Goal: Obtain resource: Download file/media

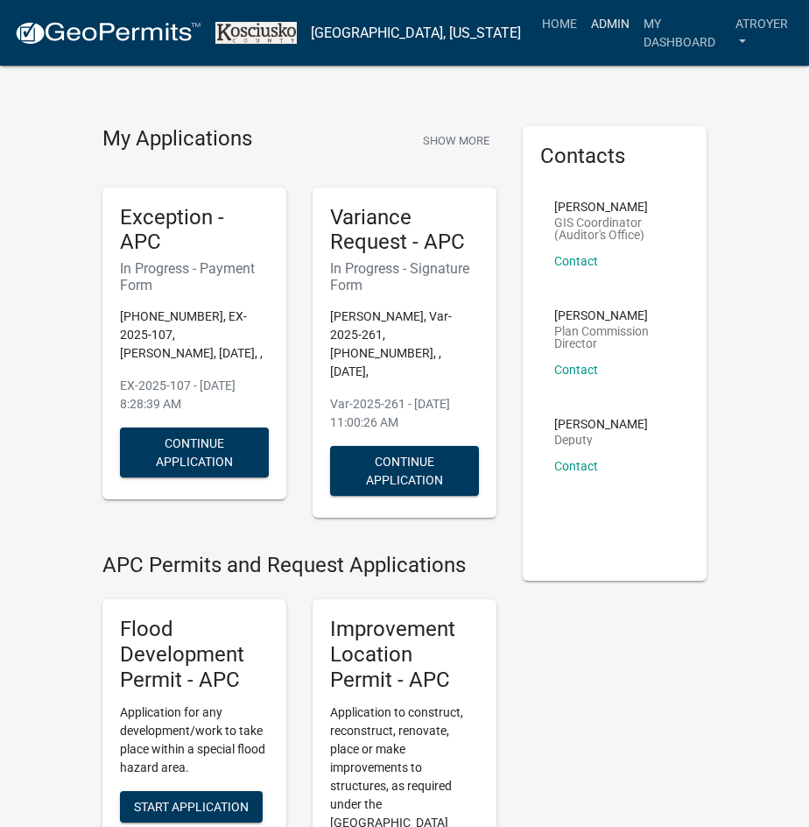
drag, startPoint x: 577, startPoint y: 30, endPoint x: 567, endPoint y: 26, distance: 10.2
click at [584, 30] on link "Admin" at bounding box center [610, 23] width 53 height 33
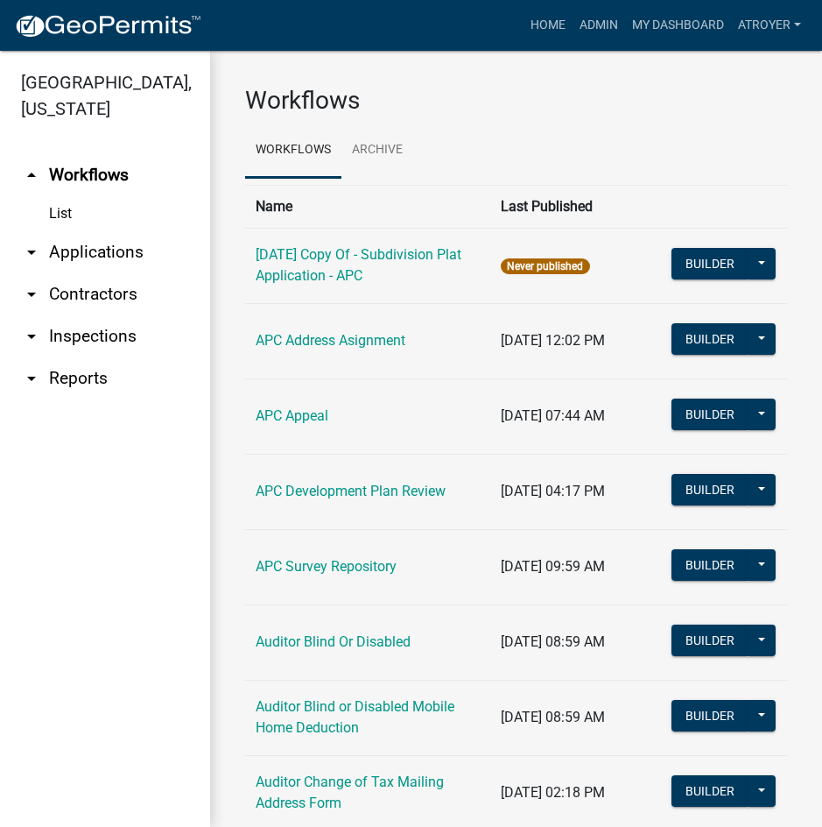
click at [80, 372] on link "arrow_drop_down Reports" at bounding box center [105, 378] width 210 height 42
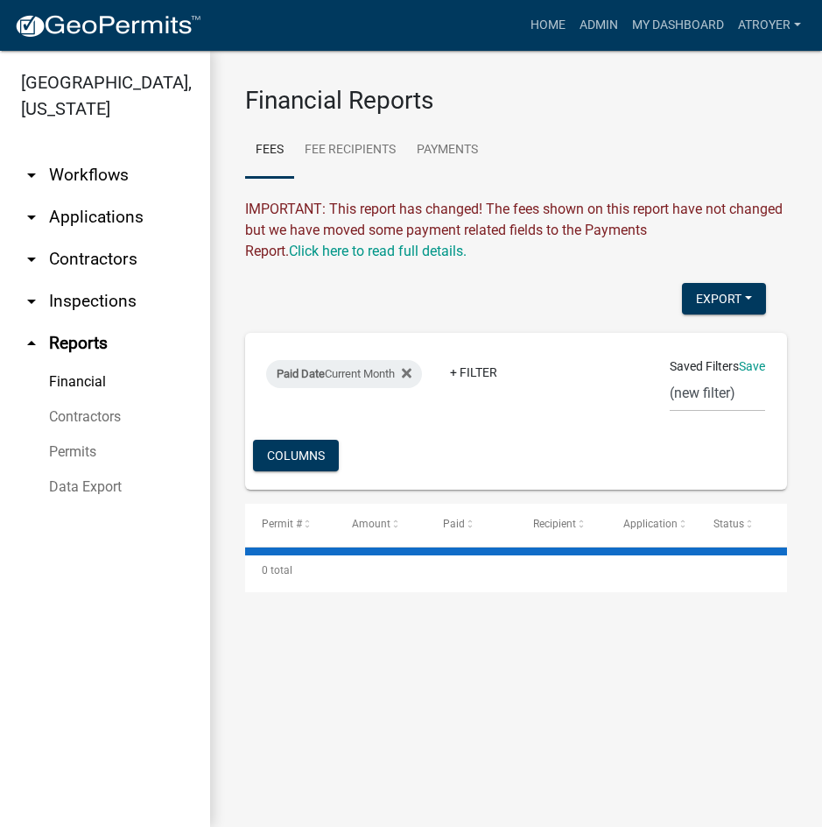
click at [92, 489] on link "Data Export" at bounding box center [105, 486] width 210 height 35
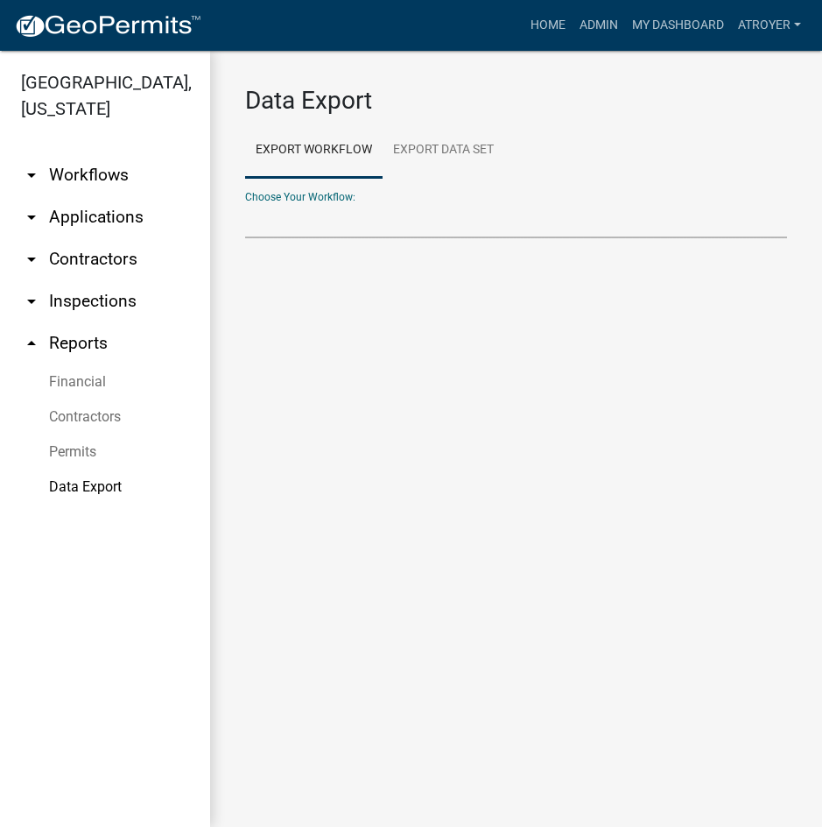
click at [368, 219] on select "Choose Your Workflow:" at bounding box center [516, 220] width 542 height 36
select select "21: Object"
click at [245, 202] on select "Problem Complaint Form - APC APC Address Asignment APC Appeal APC Development P…" at bounding box center [516, 220] width 542 height 36
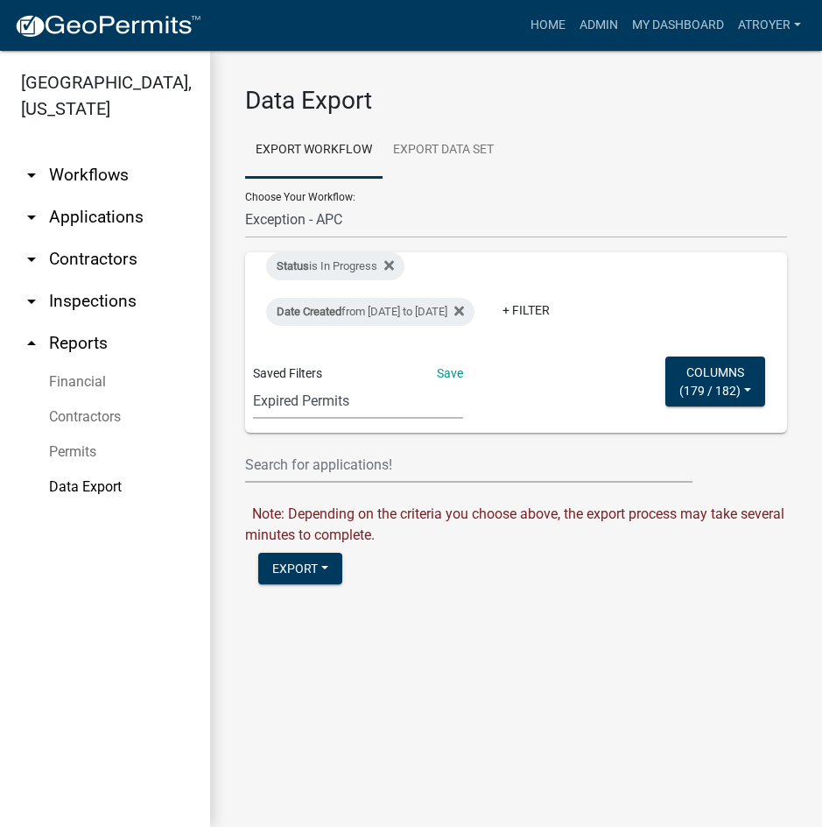
click at [340, 419] on select "Expired Permits ILP Public Review Report FDP EC Report Homestead Deductions Exc…" at bounding box center [358, 401] width 210 height 36
select select "5: 5d716a96-cdac-400f-898e-76f5587c25c0"
click at [253, 383] on select "Expired Permits ILP Public Review Report FDP EC Report Homestead Deductions Exc…" at bounding box center [358, 401] width 210 height 36
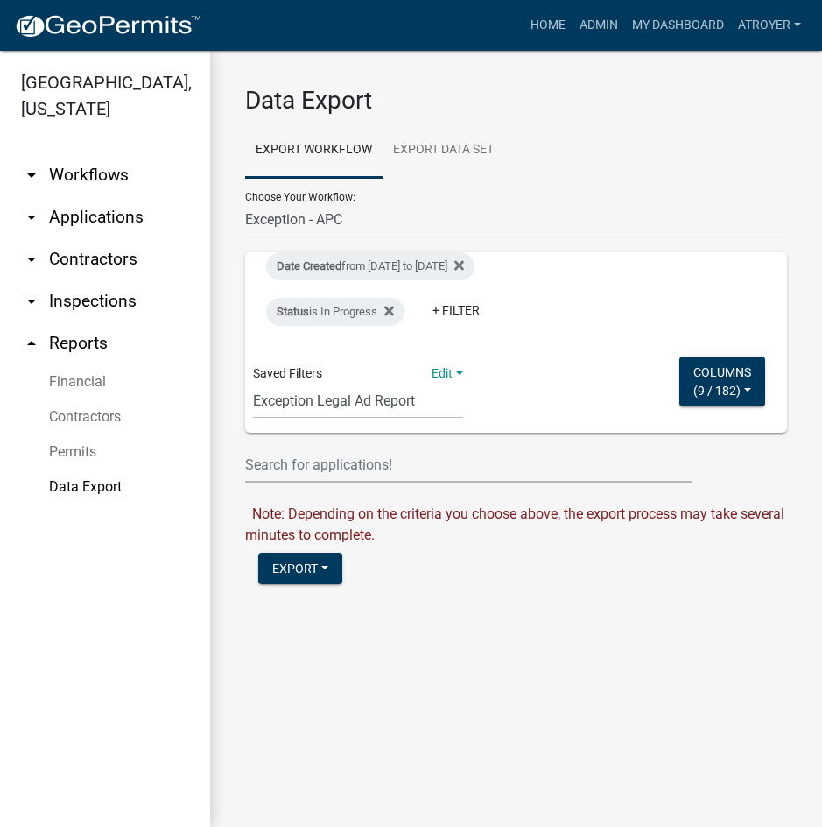
click at [310, 2] on nav "Toggle drawer menu more_horiz Home Admin My Dashboard atroyer Admin Account Log…" at bounding box center [411, 25] width 822 height 51
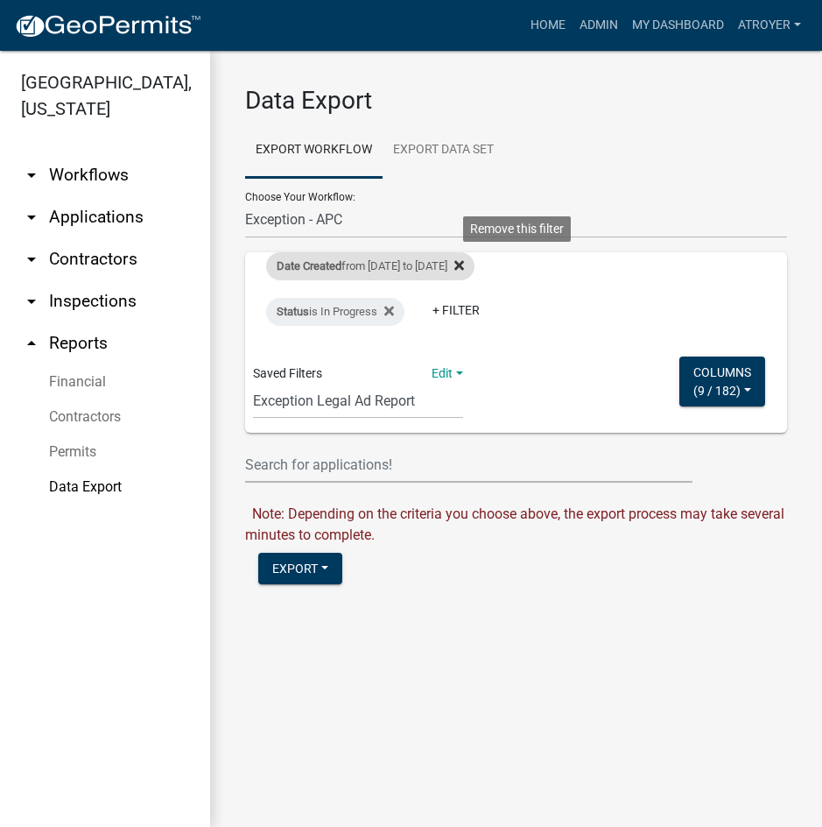
click at [464, 264] on icon at bounding box center [459, 265] width 10 height 14
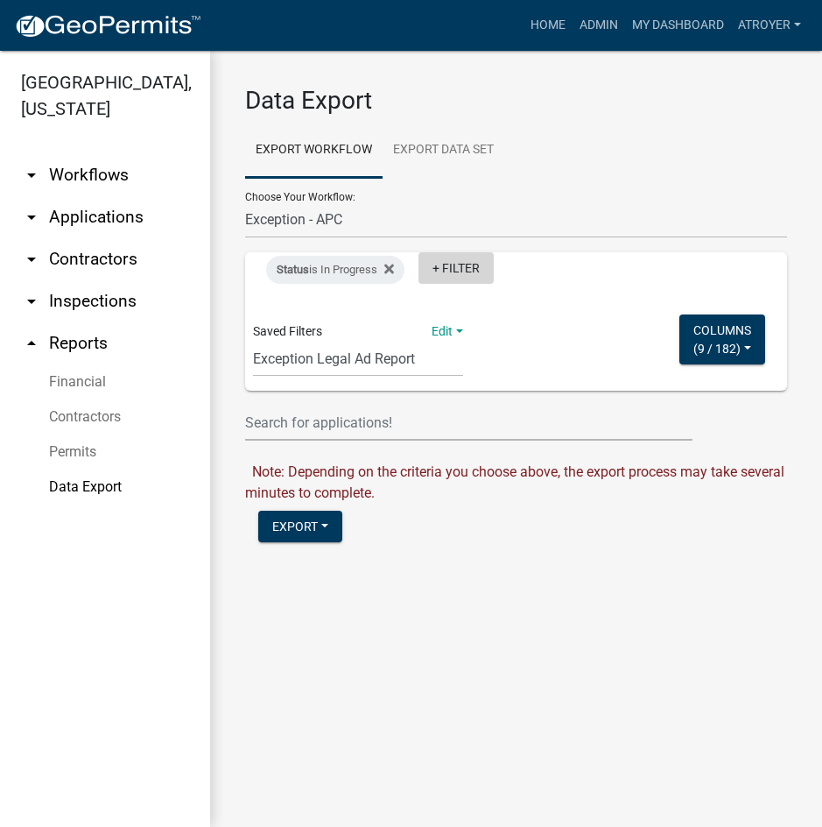
click at [457, 267] on link "+ Filter" at bounding box center [456, 268] width 75 height 32
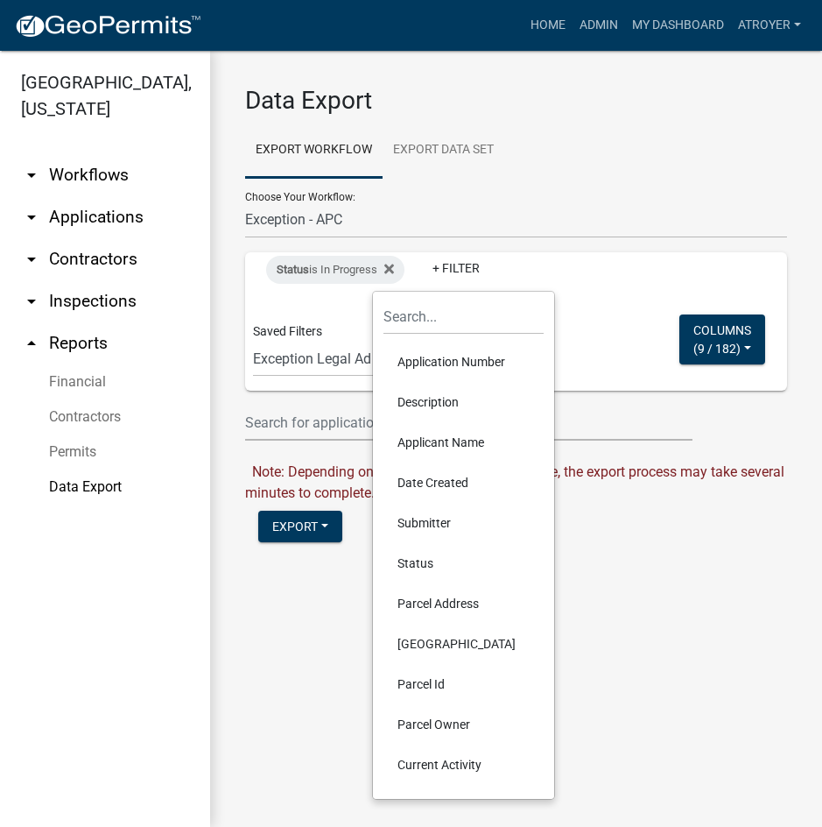
click at [427, 484] on li "Date Created" at bounding box center [464, 482] width 160 height 40
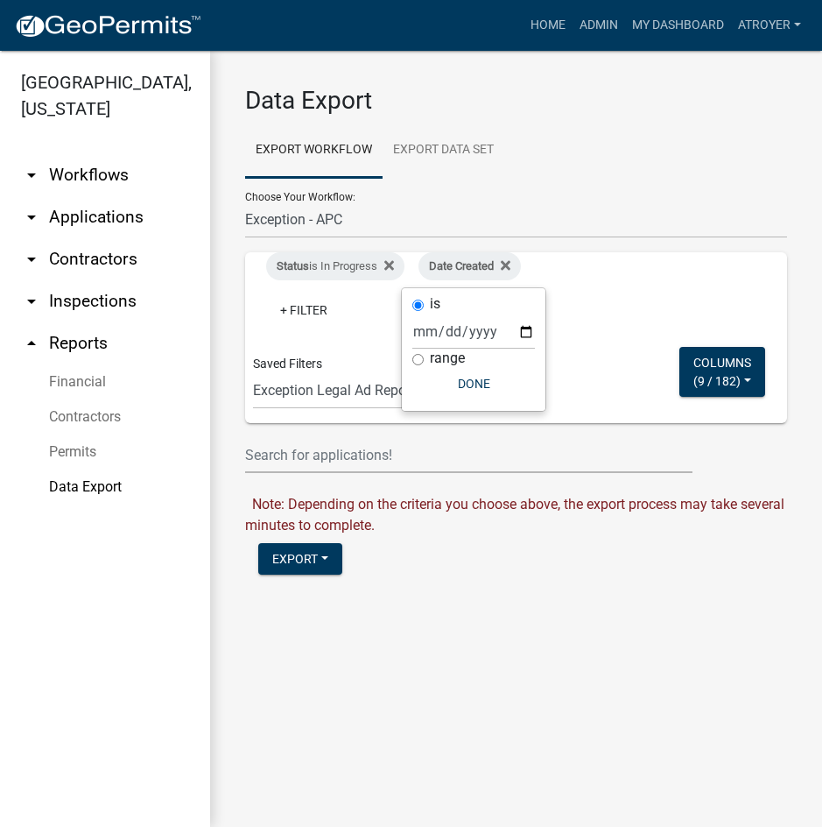
click at [447, 354] on label "range" at bounding box center [447, 358] width 35 height 14
click at [424, 354] on input "range" at bounding box center [417, 359] width 11 height 11
radio input "true"
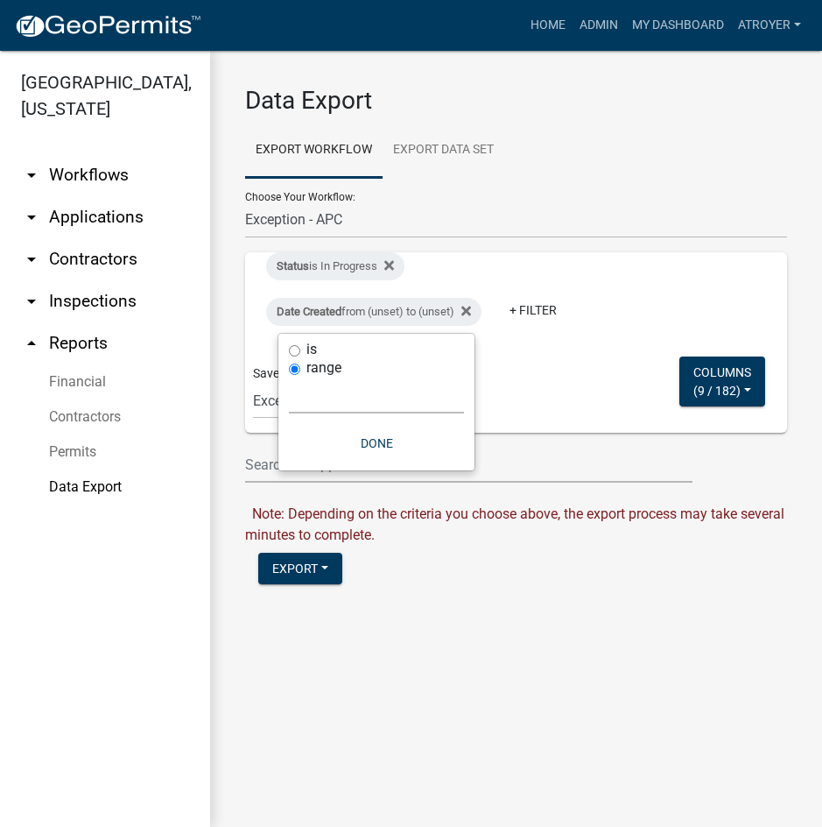
click at [305, 390] on select "[DATE] [DATE] Current Week Previous Week Current Month Last Month Current Calen…" at bounding box center [376, 395] width 175 height 36
select select "custom"
click at [289, 377] on select "[DATE] [DATE] Current Week Previous Week Current Month Last Month Current Calen…" at bounding box center [376, 395] width 175 height 36
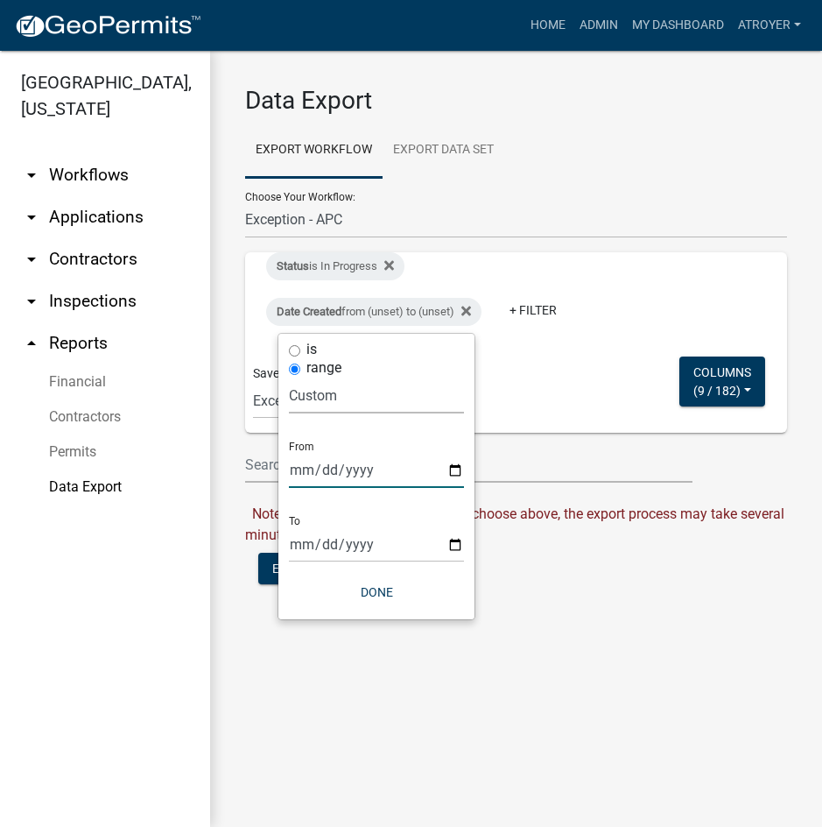
click at [305, 472] on input "date" at bounding box center [376, 470] width 175 height 36
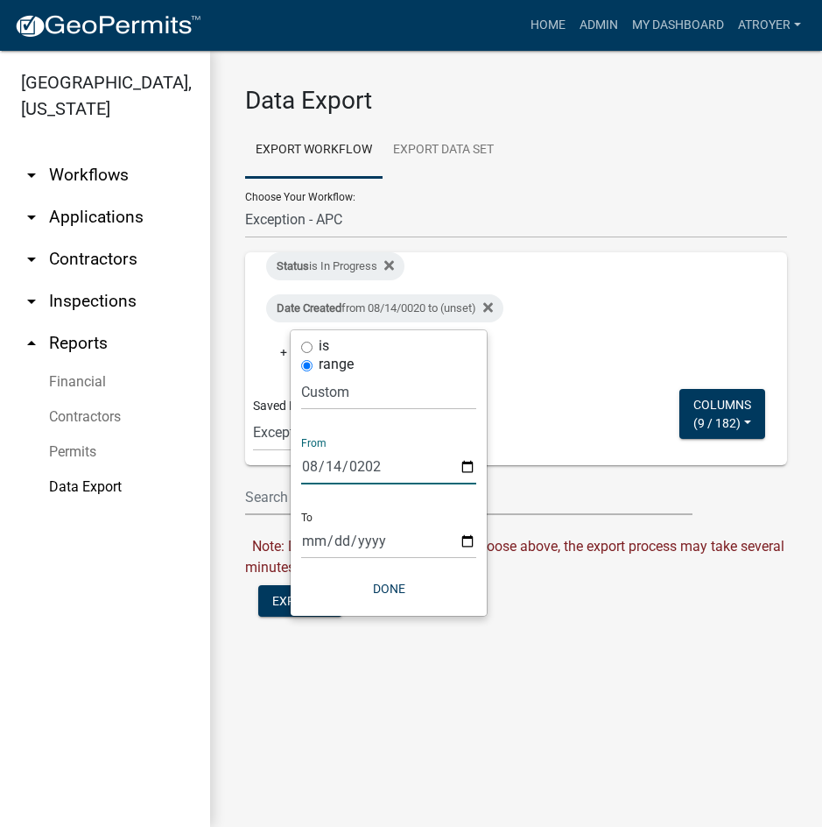
type input "[DATE]"
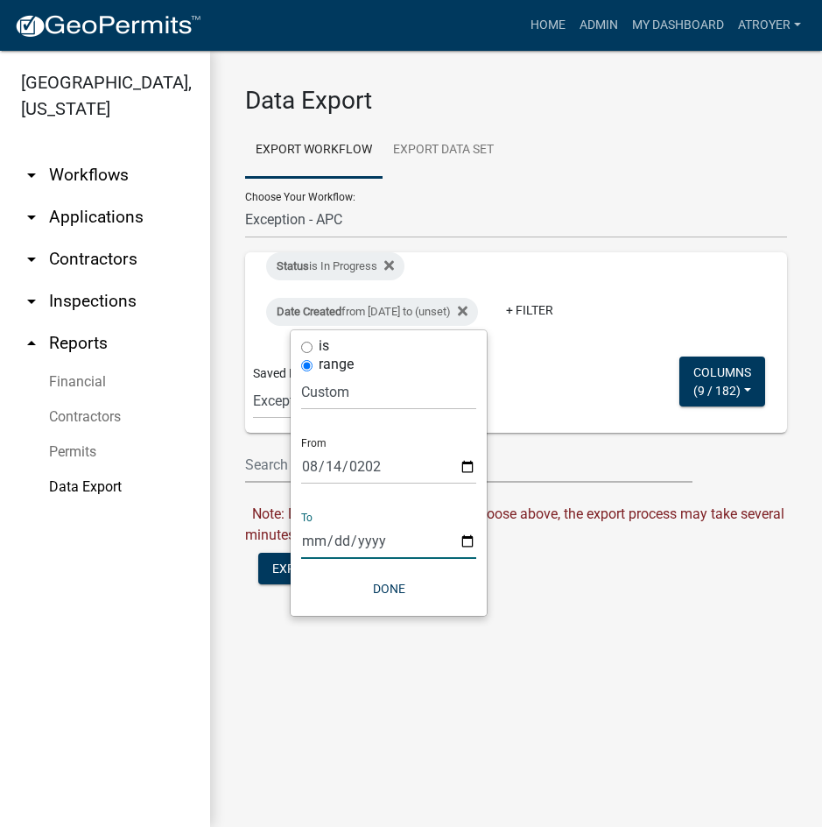
click at [304, 542] on input "date" at bounding box center [388, 541] width 175 height 36
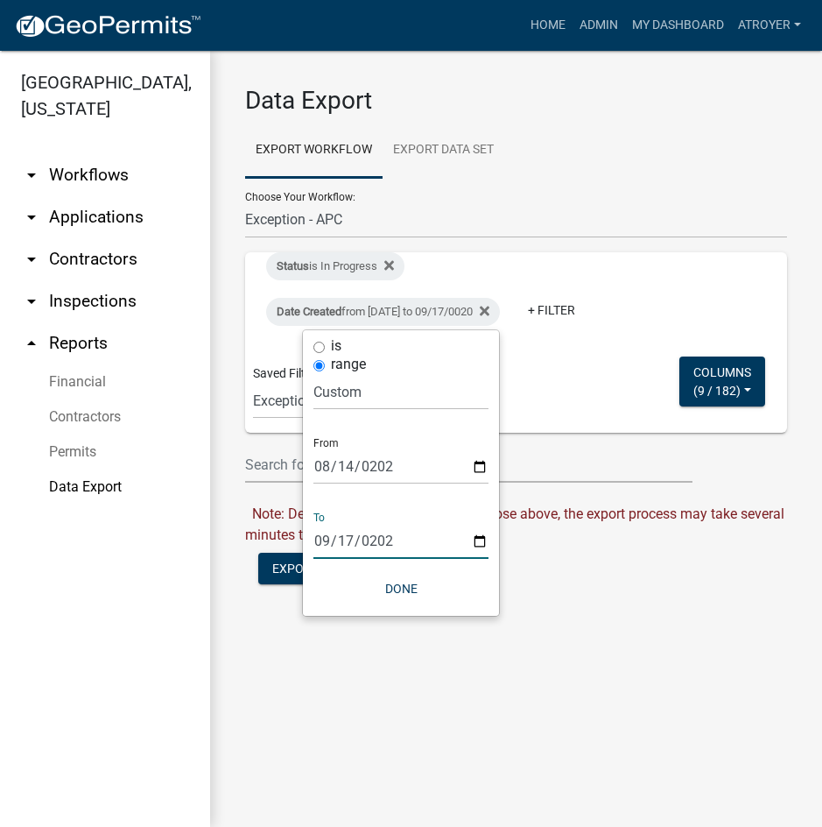
type input "[DATE]"
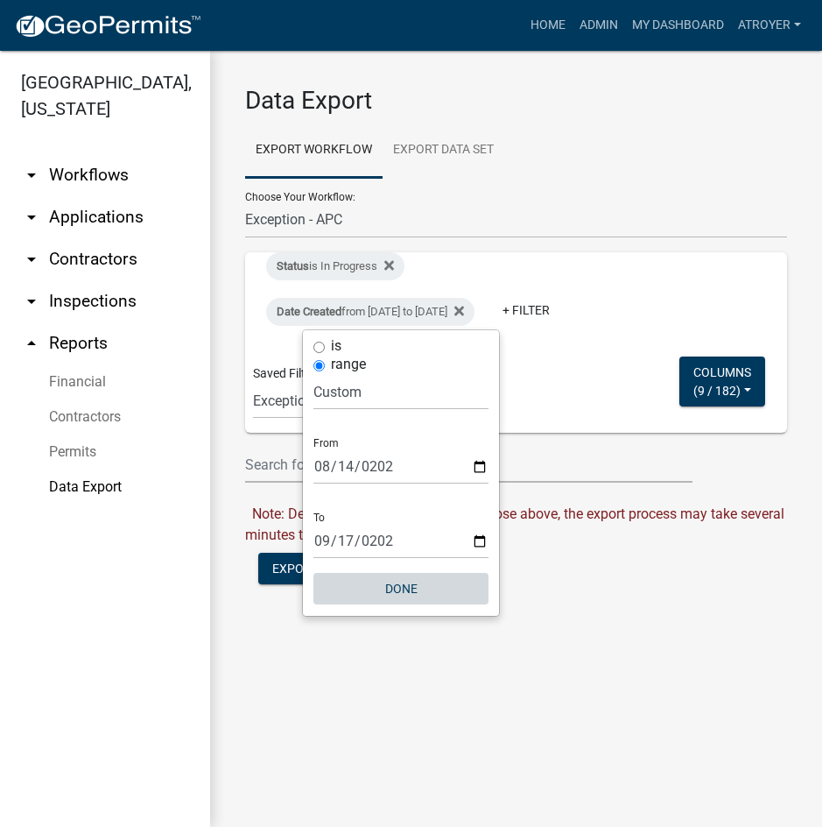
click at [419, 581] on button "Done" at bounding box center [400, 589] width 175 height 32
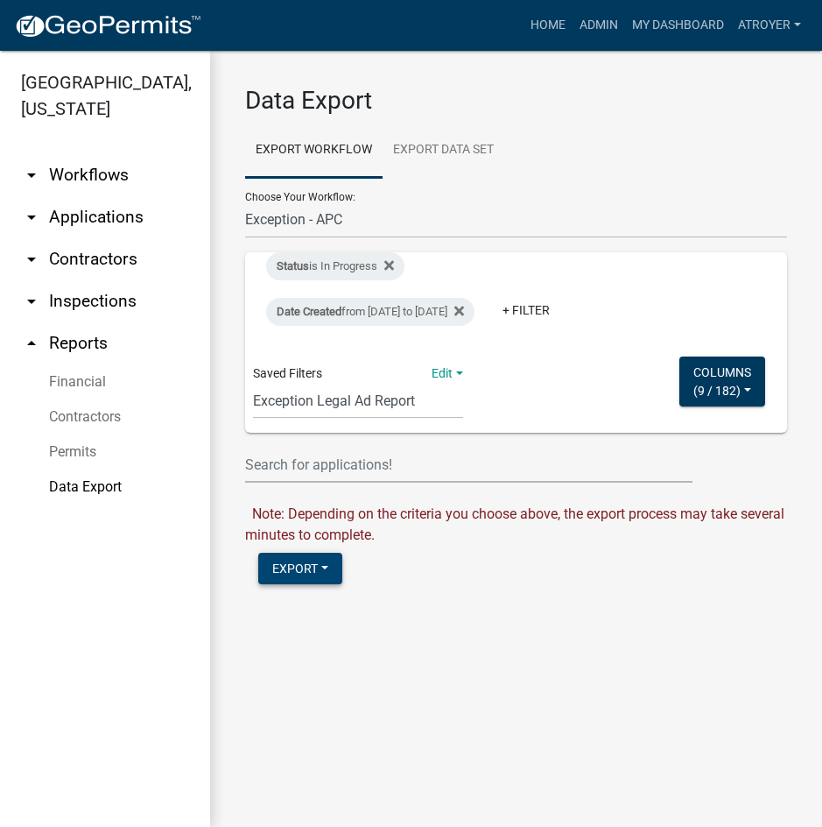
click at [299, 584] on button "Export" at bounding box center [300, 569] width 84 height 32
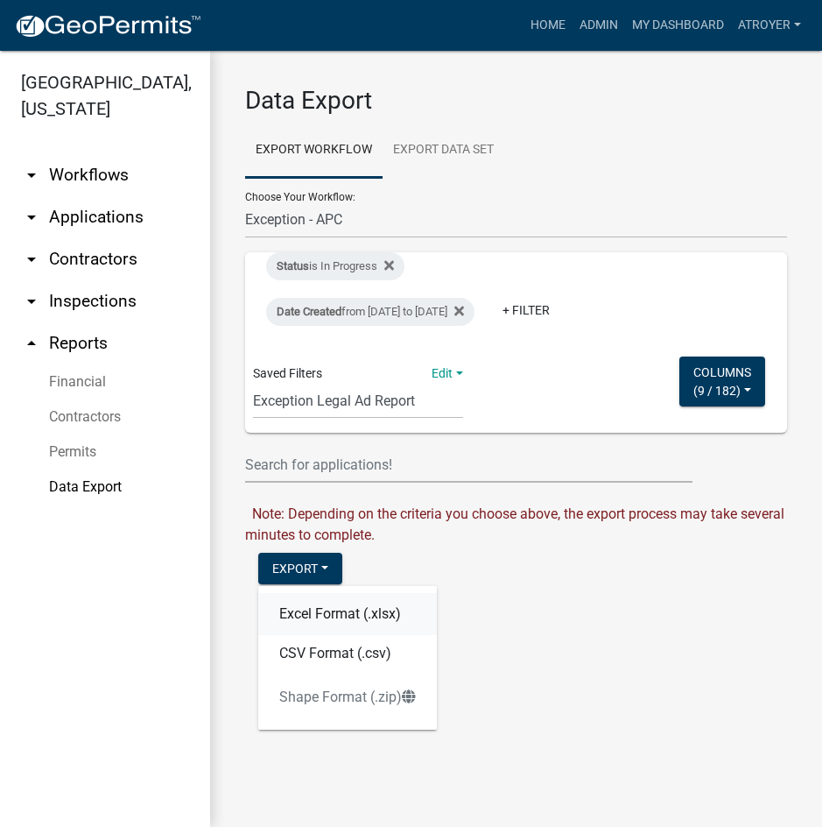
click at [304, 635] on button "Excel Format (.xlsx)" at bounding box center [347, 614] width 179 height 42
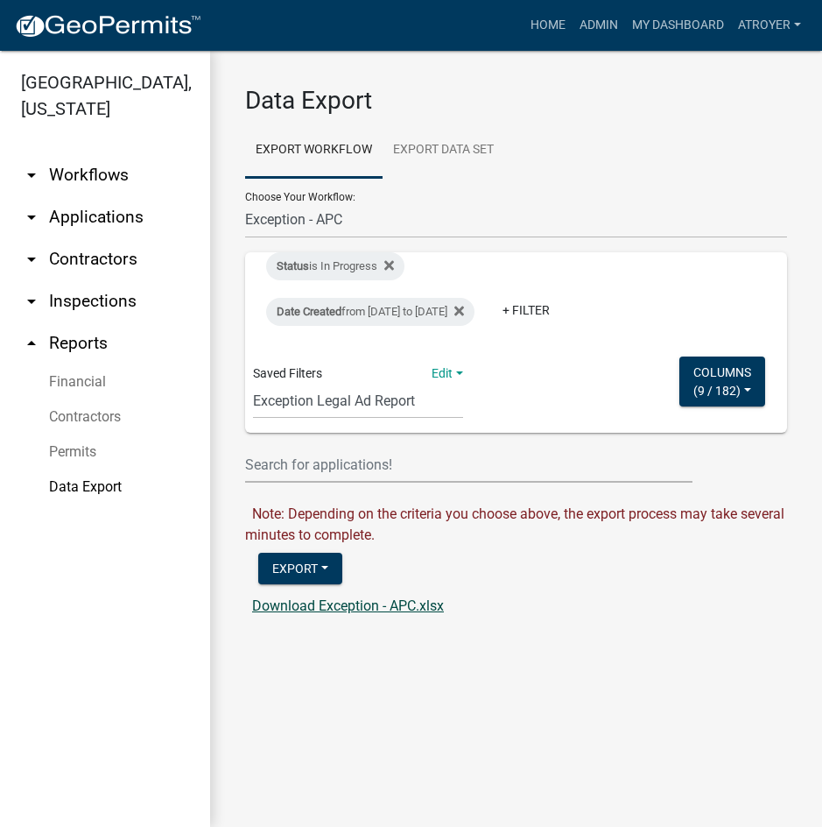
click at [309, 614] on link "Download Exception - APC.xlsx" at bounding box center [348, 605] width 192 height 17
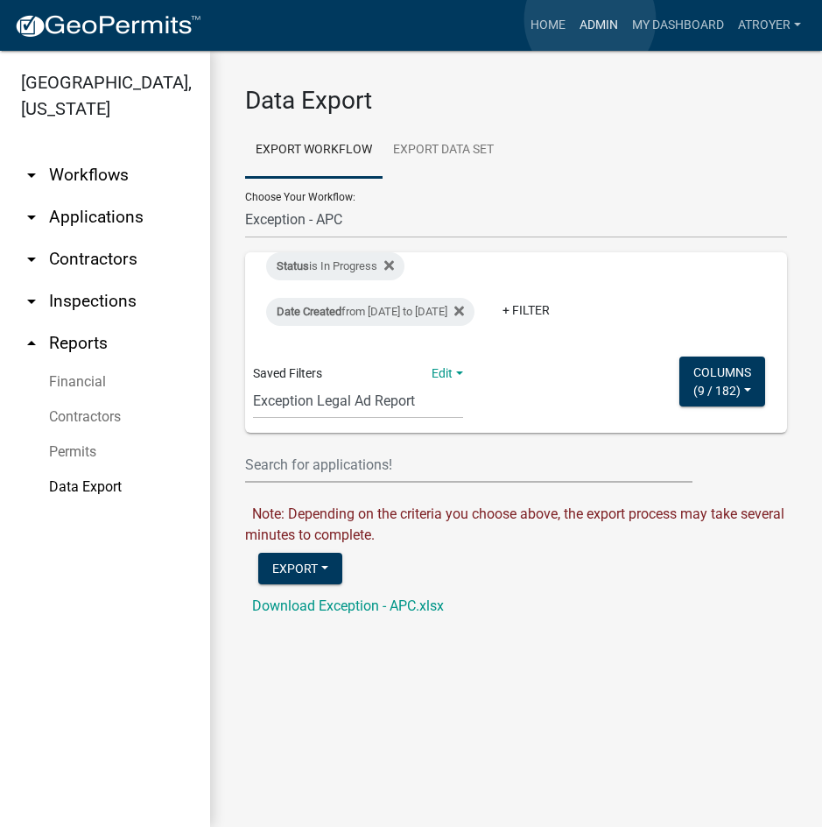
click at [590, 19] on link "Admin" at bounding box center [599, 25] width 53 height 33
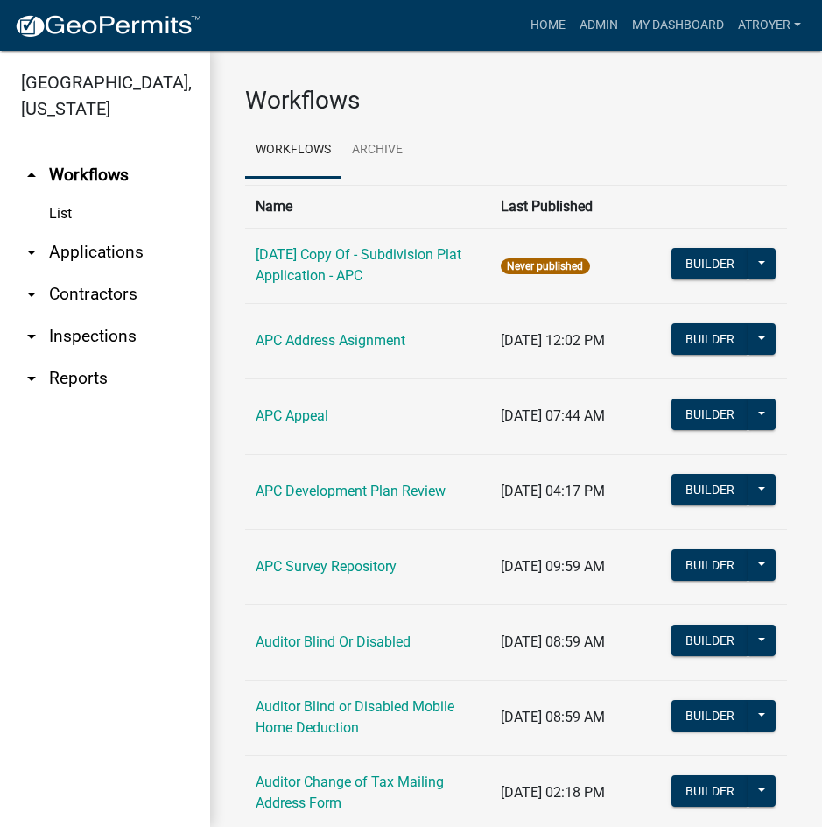
click at [94, 378] on link "arrow_drop_down Reports" at bounding box center [105, 378] width 210 height 42
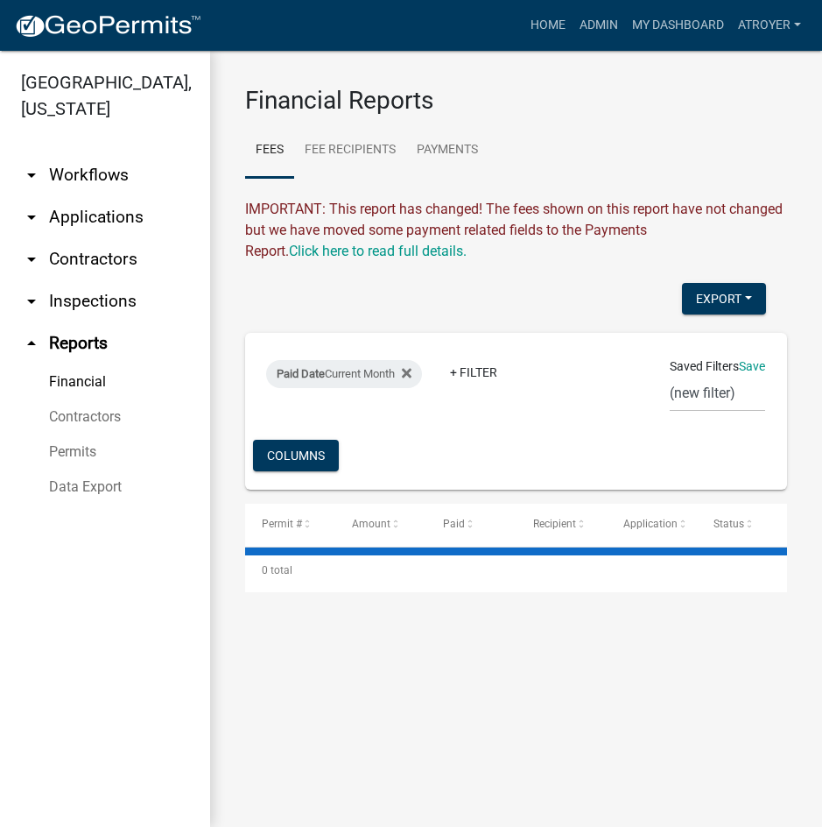
click at [89, 487] on link "Data Export" at bounding box center [105, 486] width 210 height 35
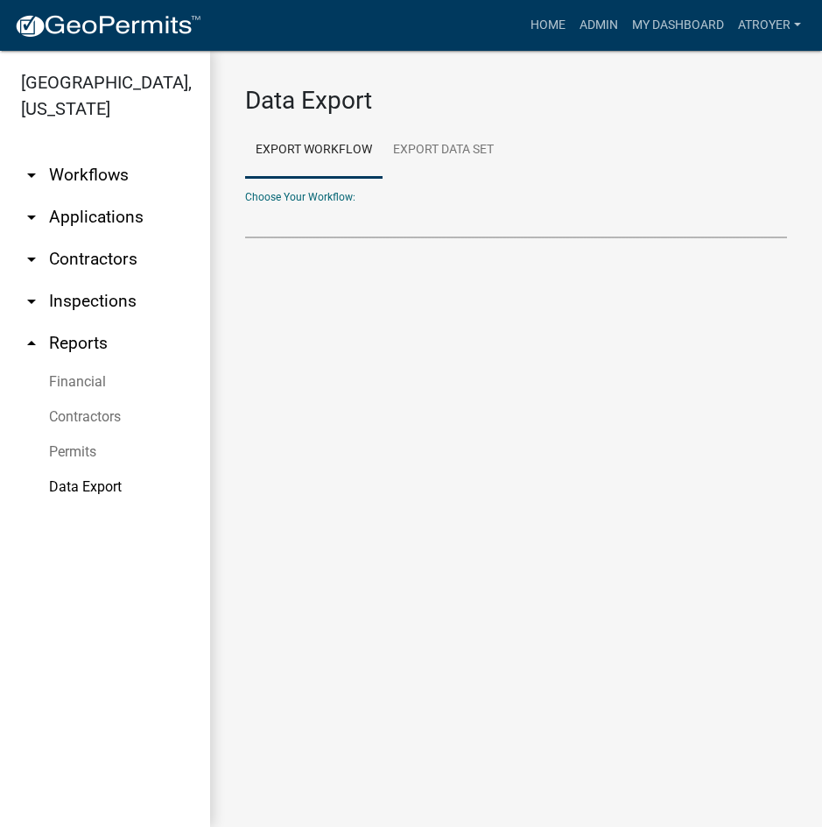
click at [452, 210] on select "Choose Your Workflow:" at bounding box center [516, 220] width 542 height 36
select select "41: Object"
click at [245, 202] on select "Problem Complaint Form - APC APC Address Asignment APC Appeal APC Development P…" at bounding box center [516, 220] width 542 height 36
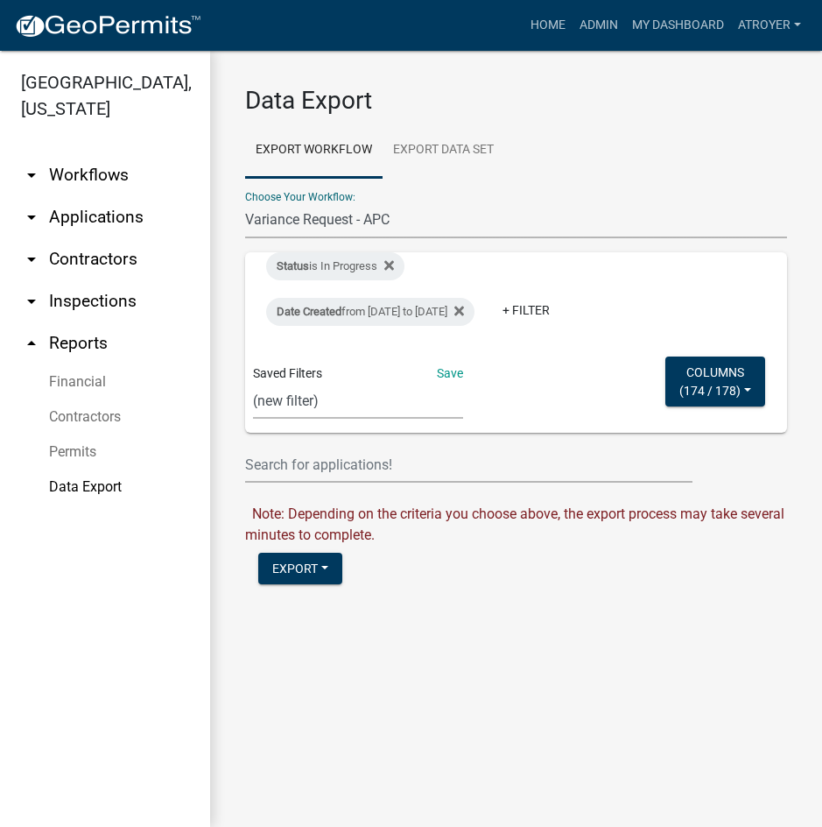
click at [330, 419] on select "Expired Permits ILP Public Review Report FDP EC Report Homestead Deductions Exc…" at bounding box center [358, 401] width 210 height 36
select select "6: 76449516-69f3-41ef-a9af-1fe1f6dc7984"
click at [253, 383] on select "Expired Permits ILP Public Review Report FDP EC Report Homestead Deductions Exc…" at bounding box center [358, 401] width 210 height 36
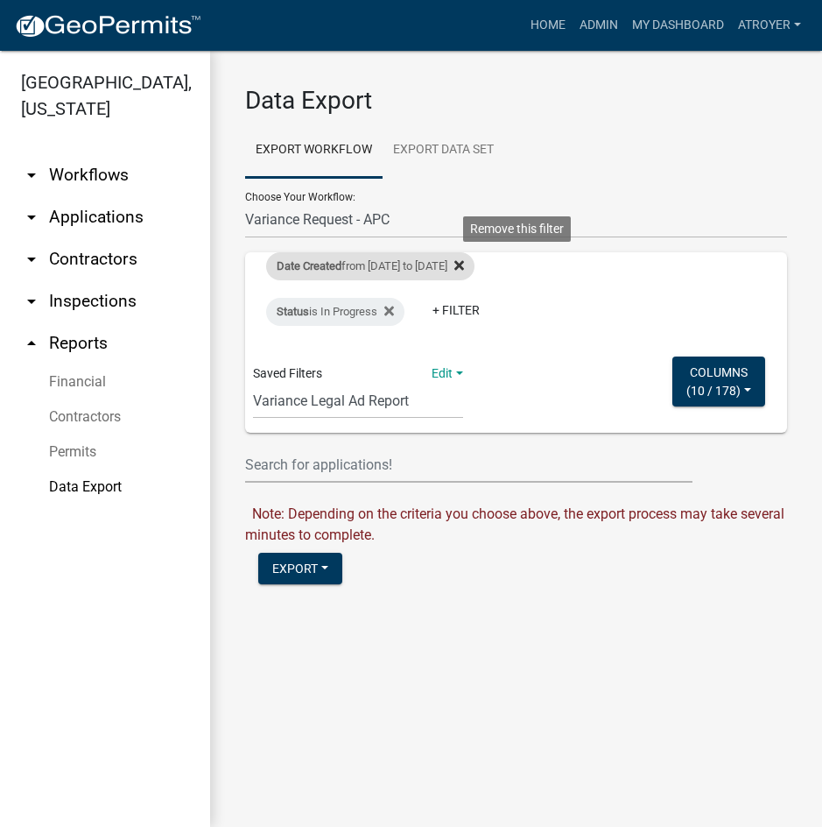
click at [464, 264] on icon at bounding box center [459, 265] width 10 height 10
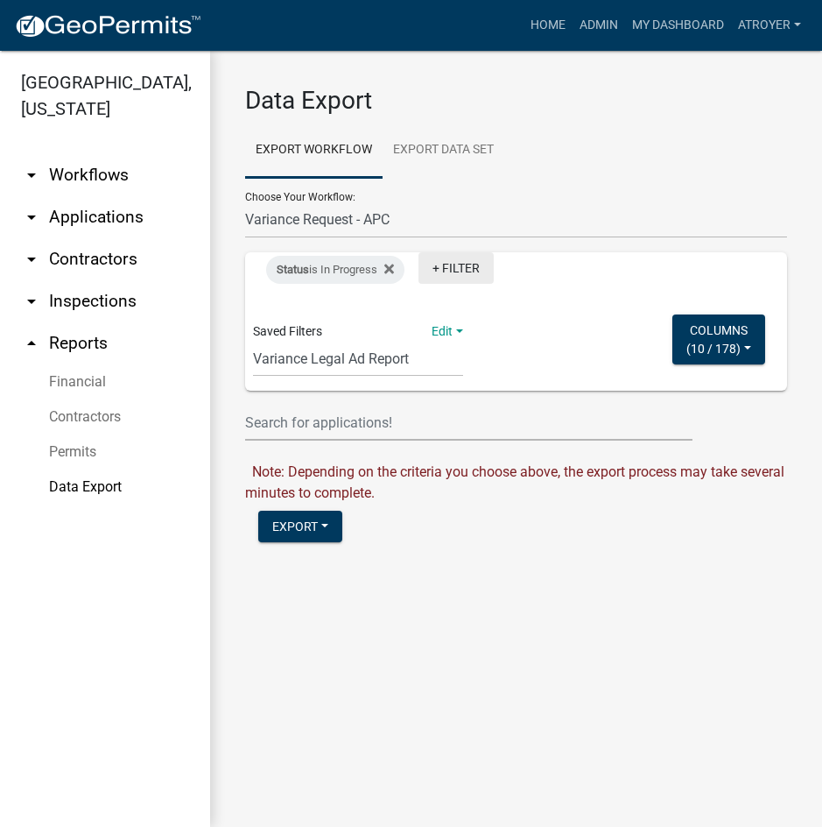
click at [476, 264] on link "+ Filter" at bounding box center [456, 268] width 75 height 32
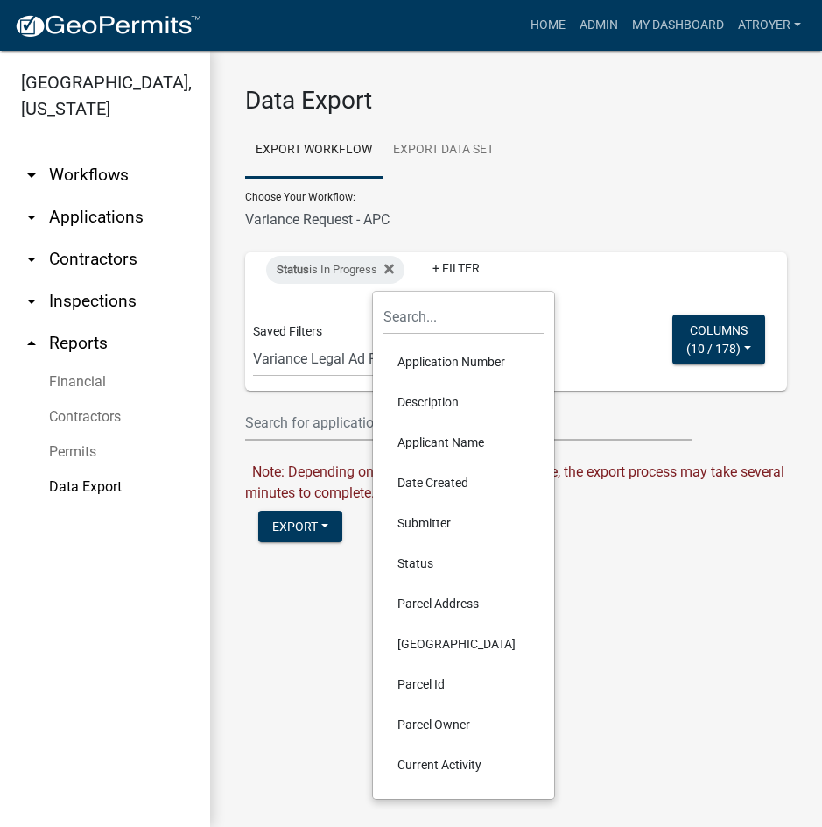
click at [436, 484] on li "Date Created" at bounding box center [464, 482] width 160 height 40
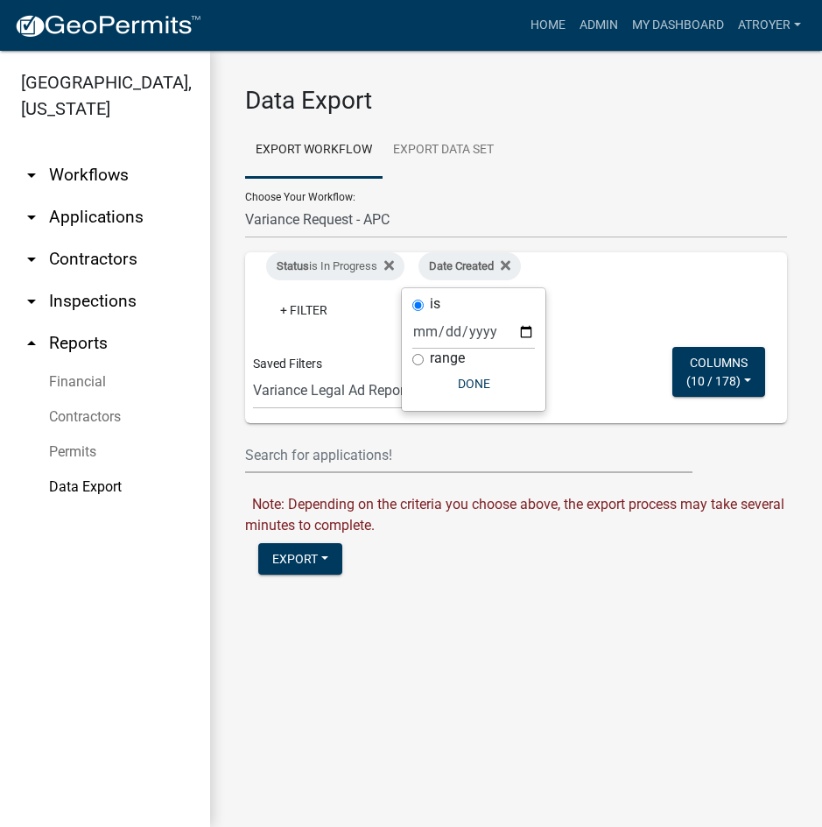
click at [442, 363] on label "range" at bounding box center [447, 358] width 35 height 14
click at [424, 363] on input "range" at bounding box center [417, 359] width 11 height 11
radio input "true"
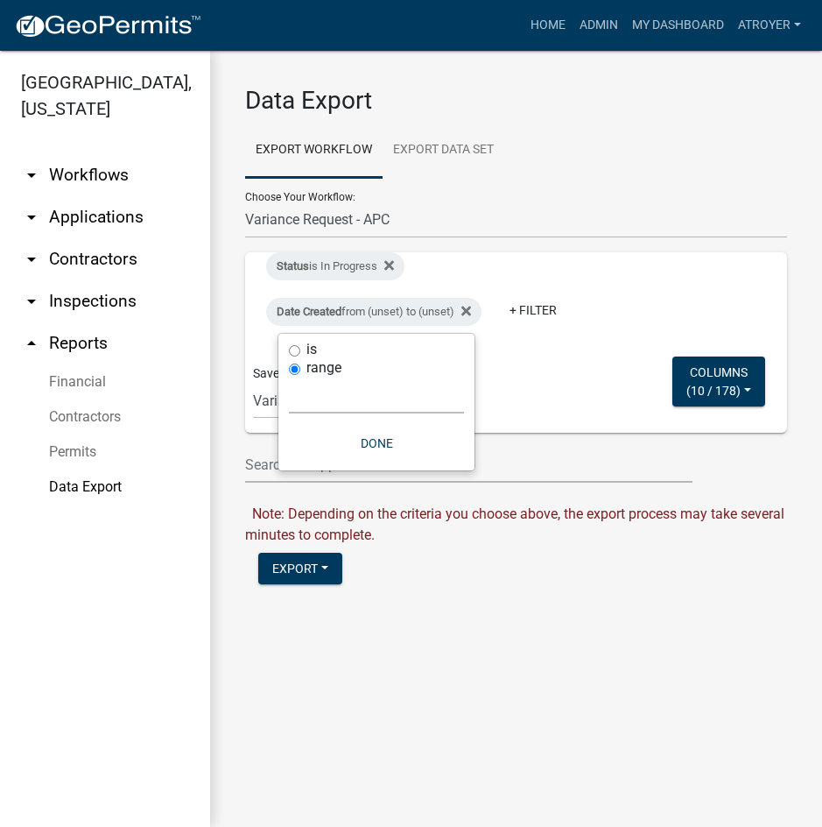
click at [389, 403] on select "[DATE] [DATE] Current Week Previous Week Current Month Last Month Current Calen…" at bounding box center [376, 395] width 175 height 36
select select "custom"
click at [289, 377] on select "[DATE] [DATE] Current Week Previous Week Current Month Last Month Current Calen…" at bounding box center [376, 395] width 175 height 36
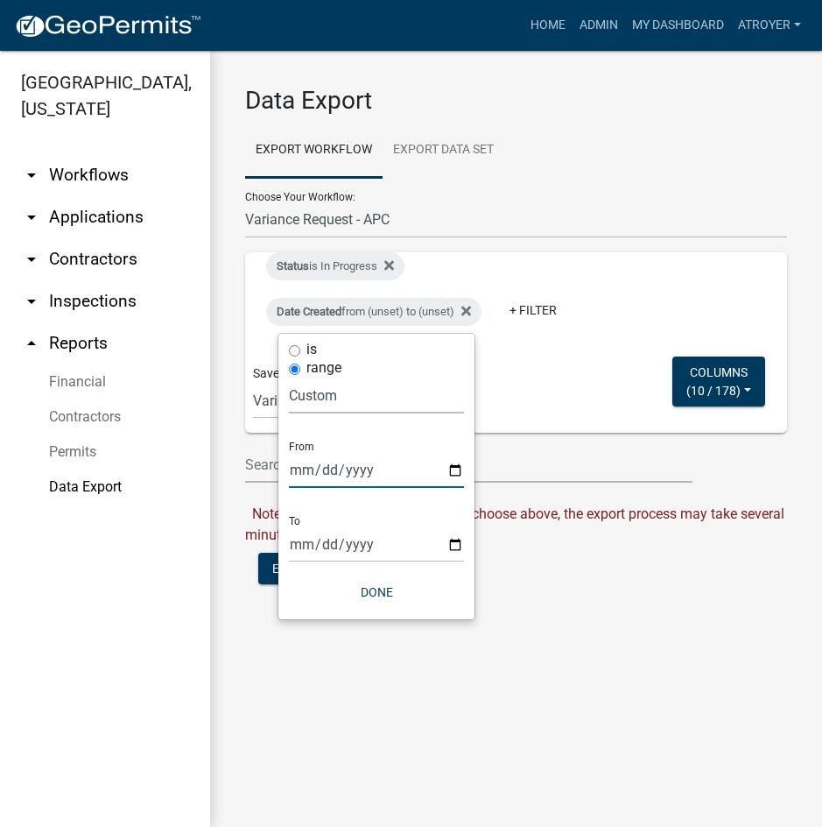
click at [292, 469] on input "date" at bounding box center [376, 470] width 175 height 36
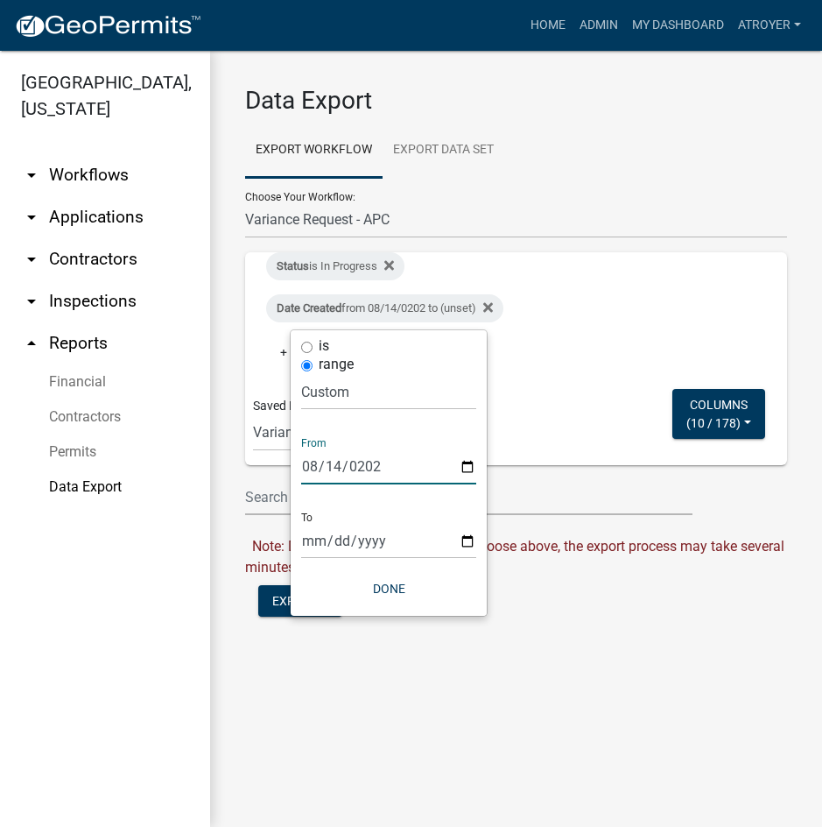
type input "[DATE]"
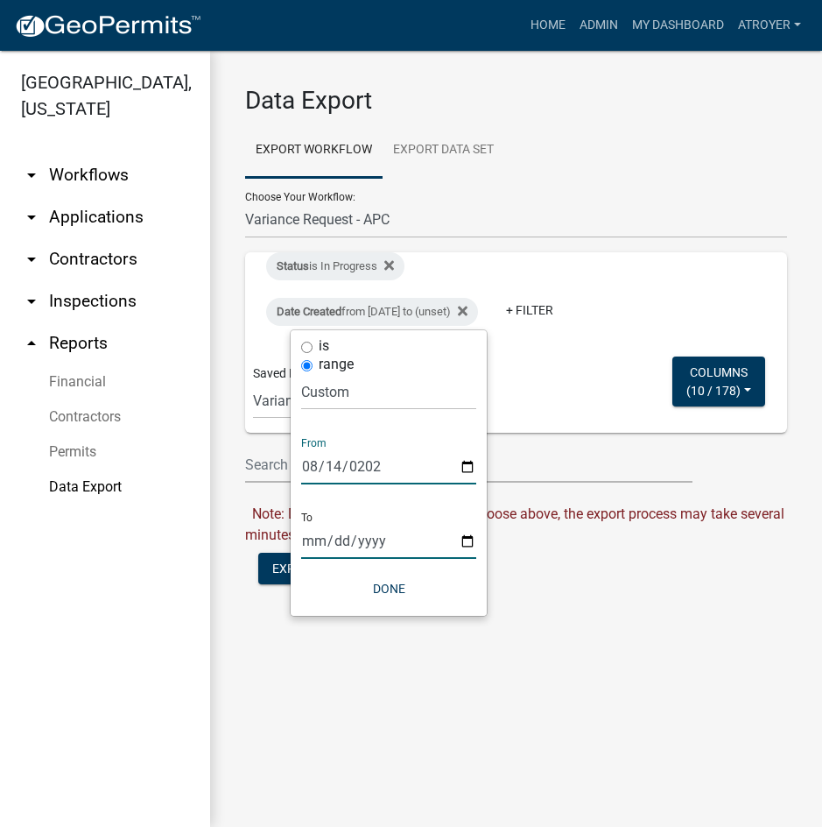
click at [307, 540] on input "date" at bounding box center [388, 541] width 175 height 36
type input "0008-09-01"
click at [304, 537] on input "date" at bounding box center [388, 541] width 175 height 36
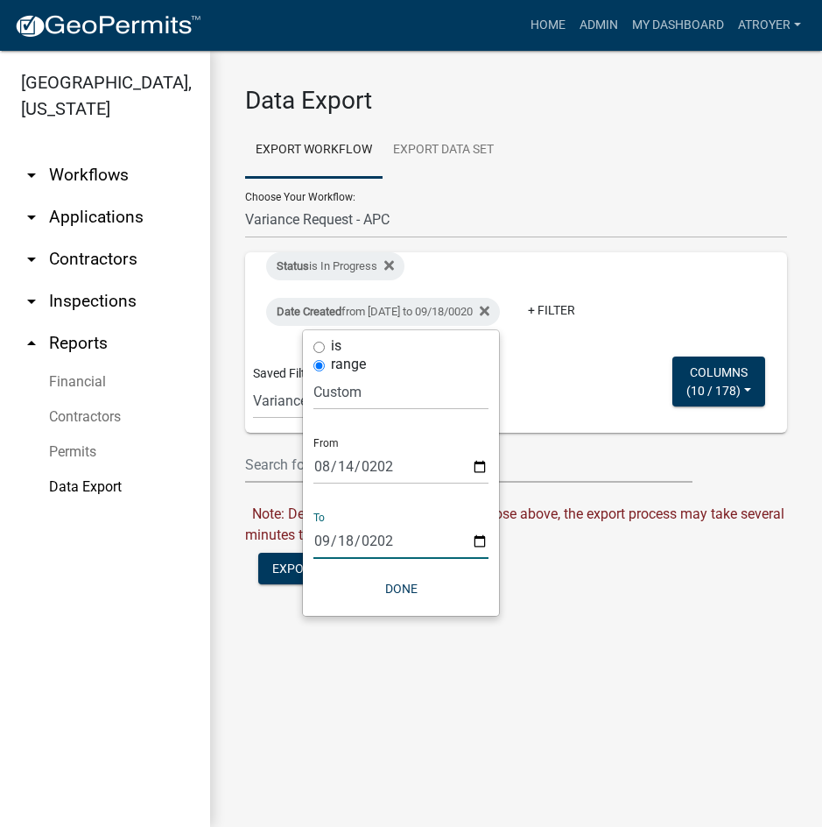
type input "[DATE]"
click at [391, 586] on button "Done" at bounding box center [400, 589] width 175 height 32
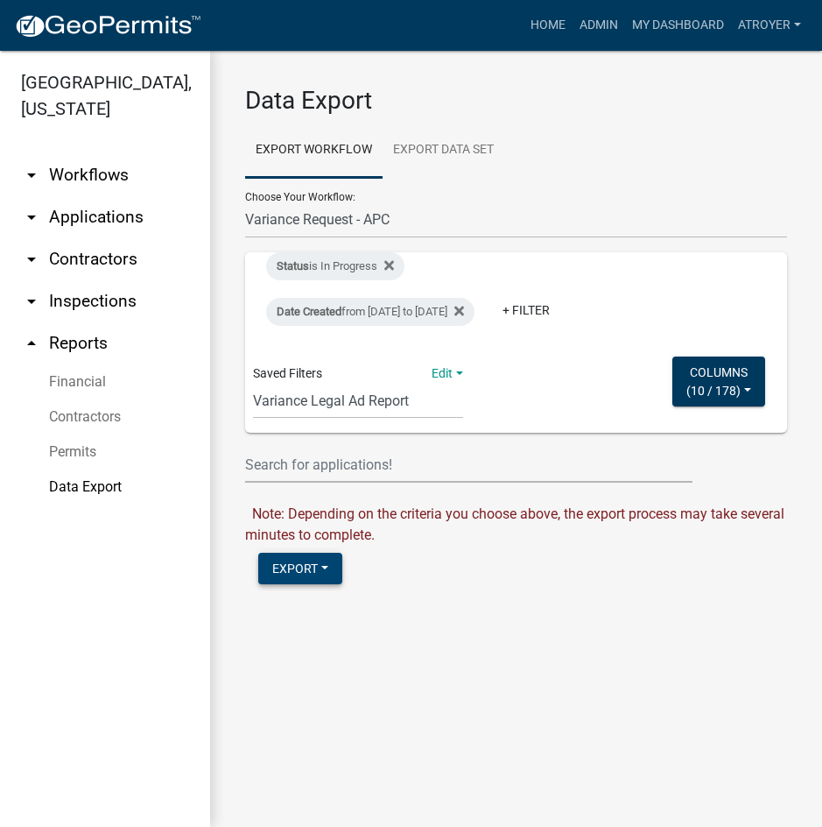
click at [307, 584] on button "Export" at bounding box center [300, 569] width 84 height 32
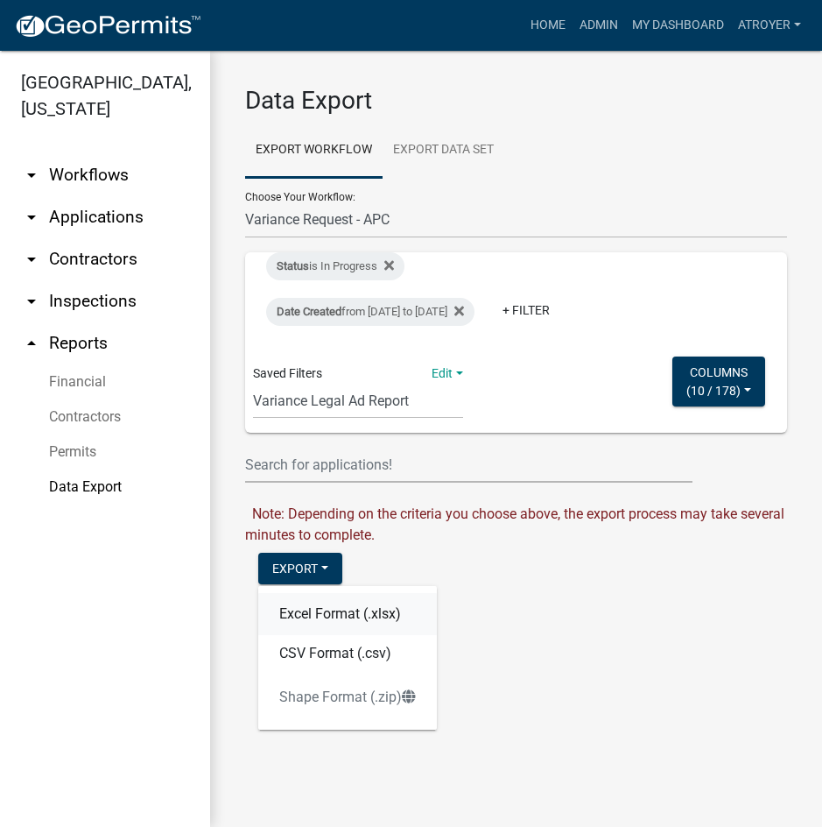
click at [308, 635] on button "Excel Format (.xlsx)" at bounding box center [347, 614] width 179 height 42
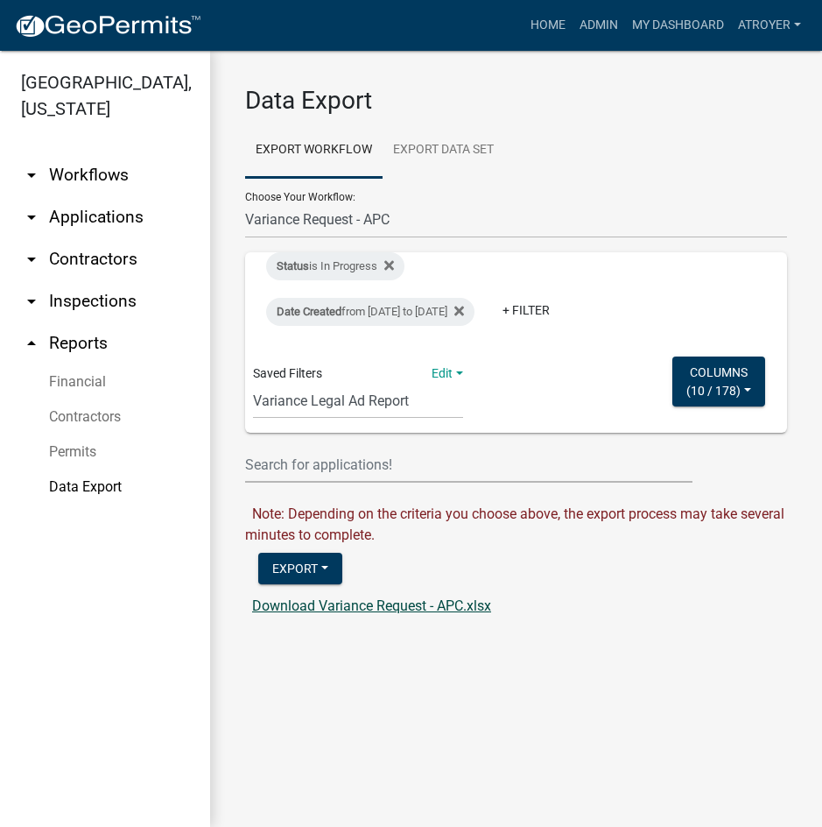
click at [325, 614] on link "Download Variance Request - APC.xlsx" at bounding box center [371, 605] width 239 height 17
click at [548, 24] on link "Home" at bounding box center [548, 25] width 49 height 33
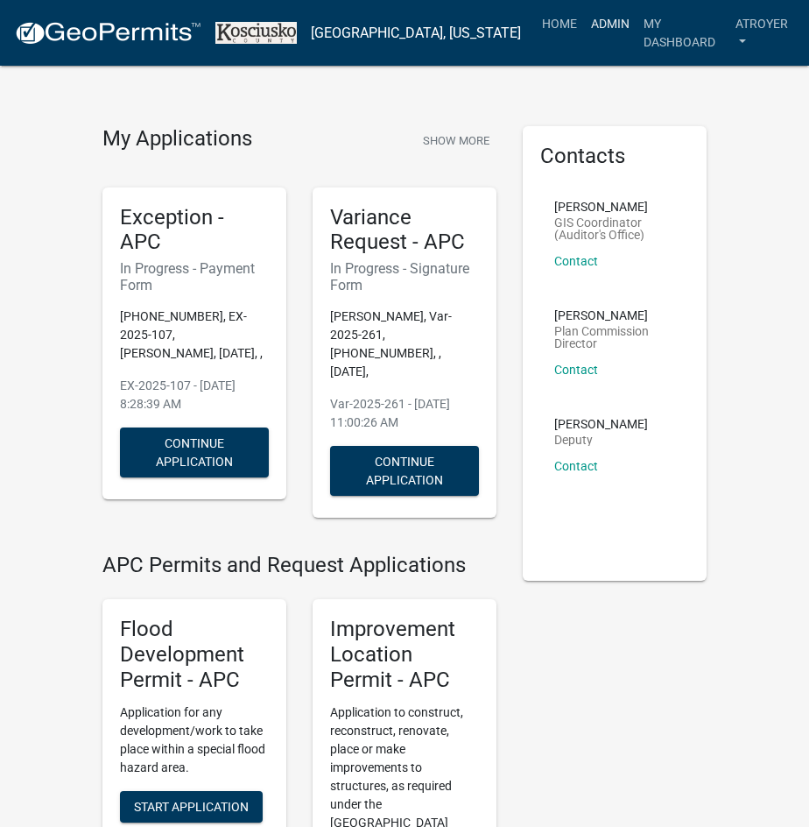
click at [585, 23] on link "Admin" at bounding box center [610, 23] width 53 height 33
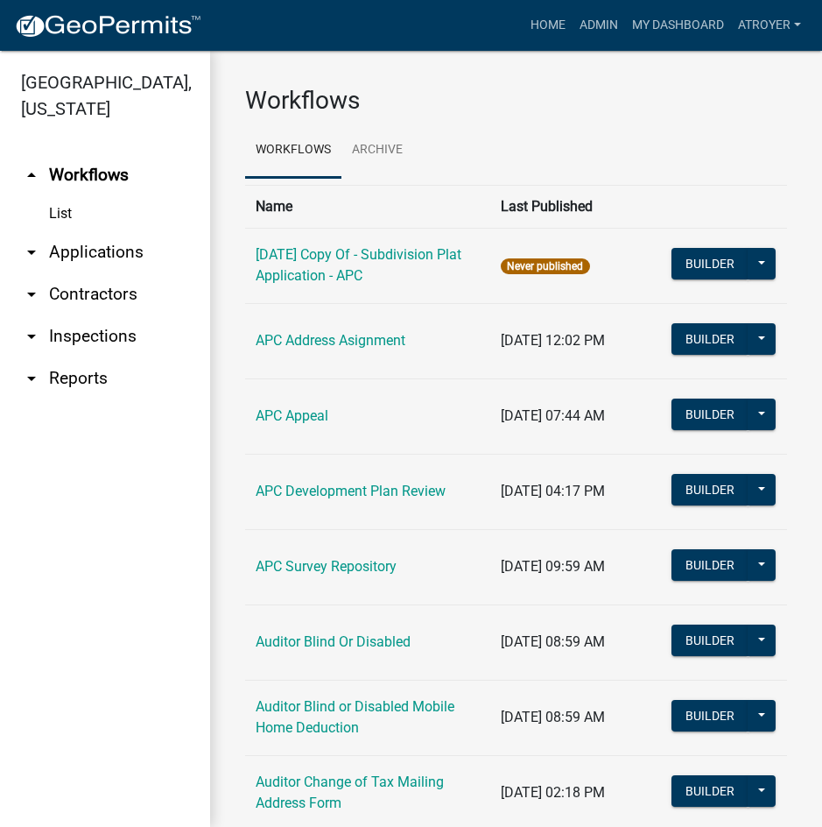
click at [96, 289] on link "arrow_drop_down Contractors" at bounding box center [105, 294] width 210 height 42
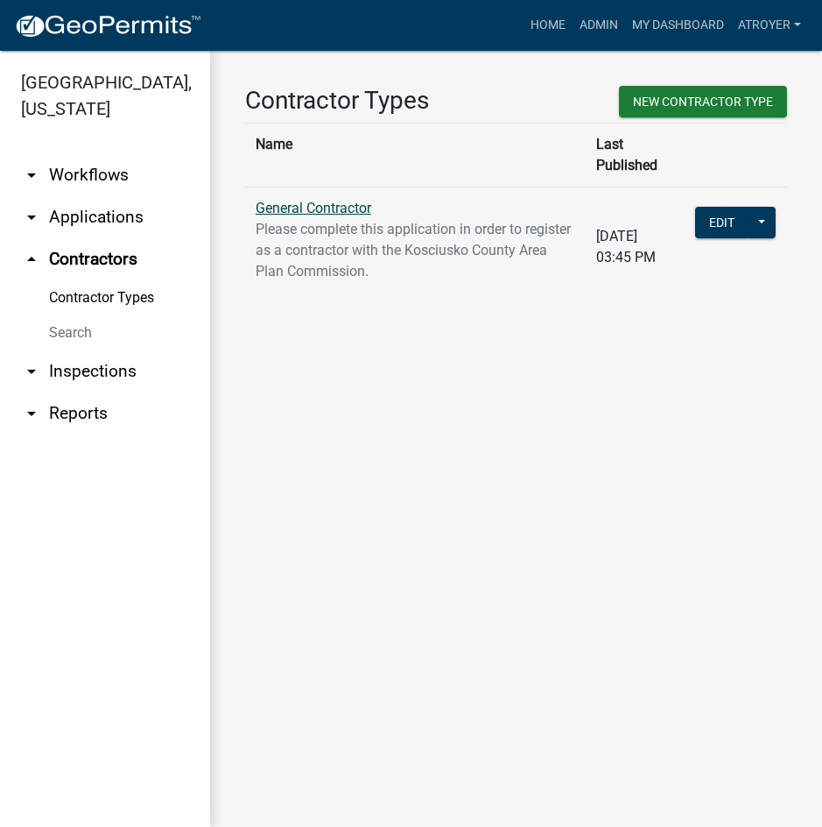
click at [331, 200] on link "General Contractor" at bounding box center [314, 208] width 116 height 17
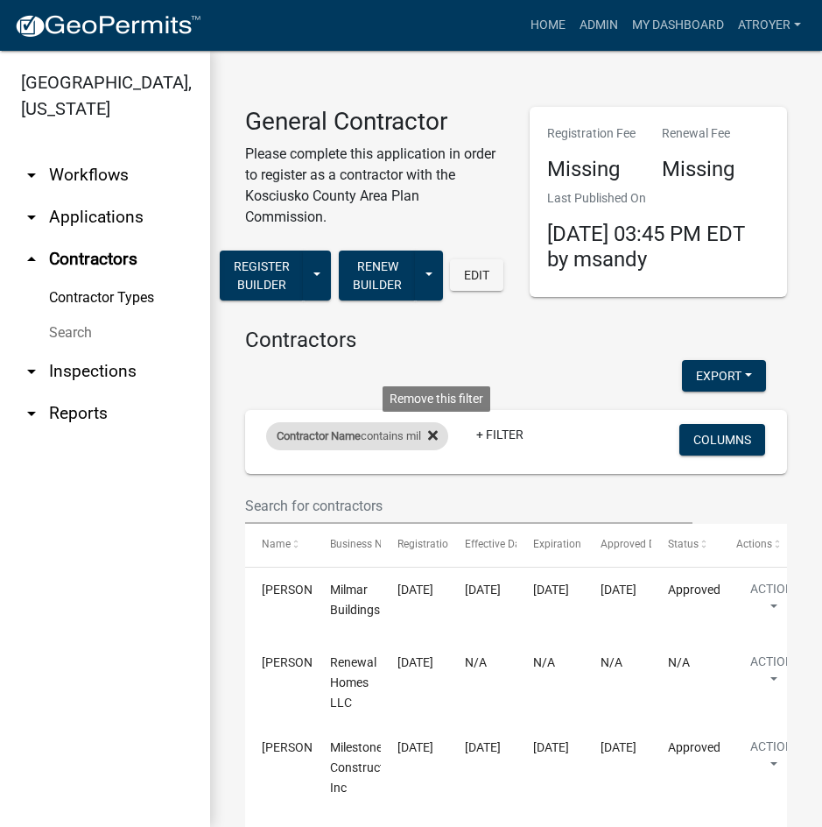
click at [438, 434] on icon at bounding box center [433, 436] width 10 height 10
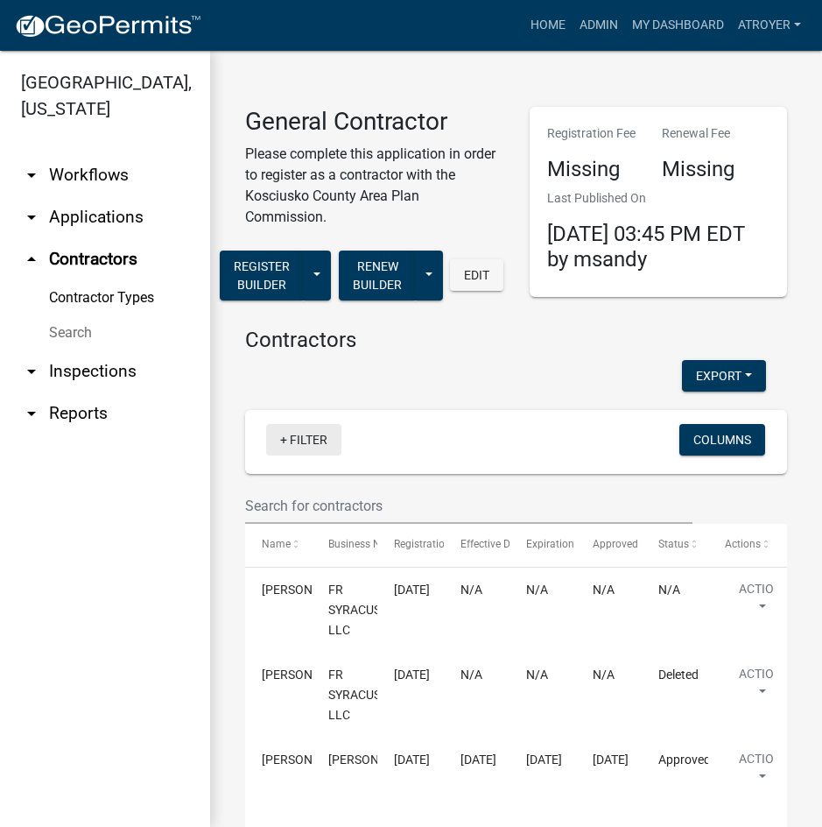
click at [315, 441] on link "+ Filter" at bounding box center [303, 440] width 75 height 32
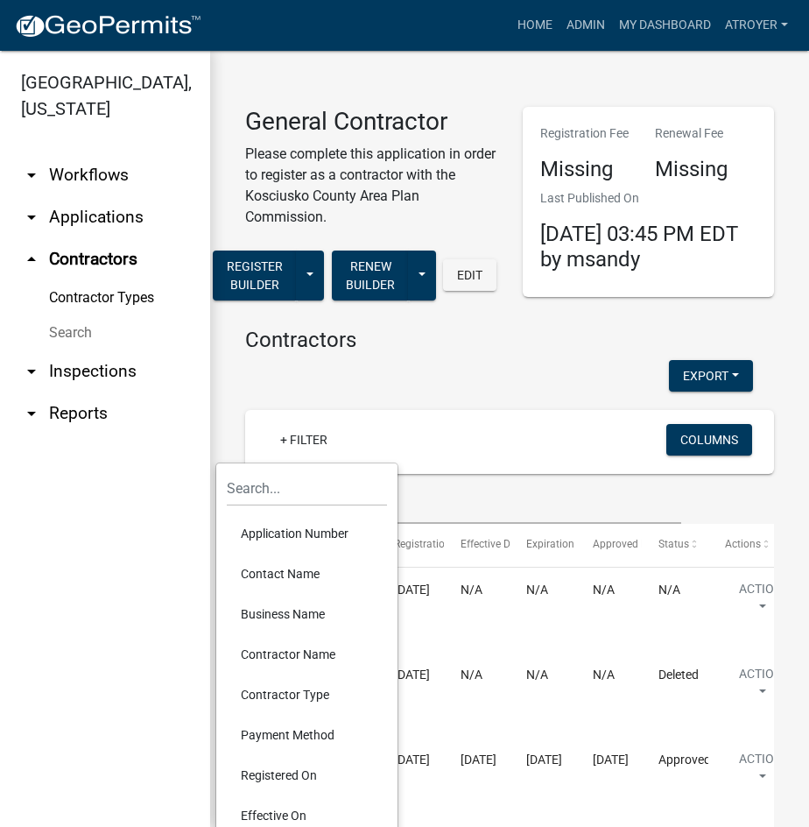
click at [284, 651] on li "Contractor Name" at bounding box center [307, 654] width 160 height 40
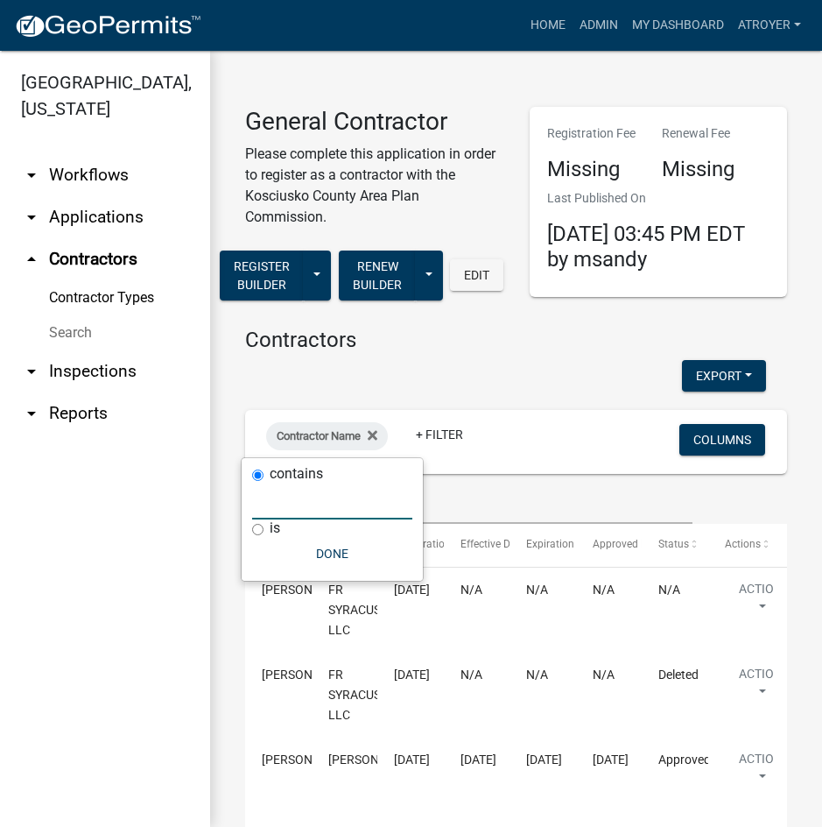
click at [297, 503] on input "text" at bounding box center [332, 501] width 160 height 36
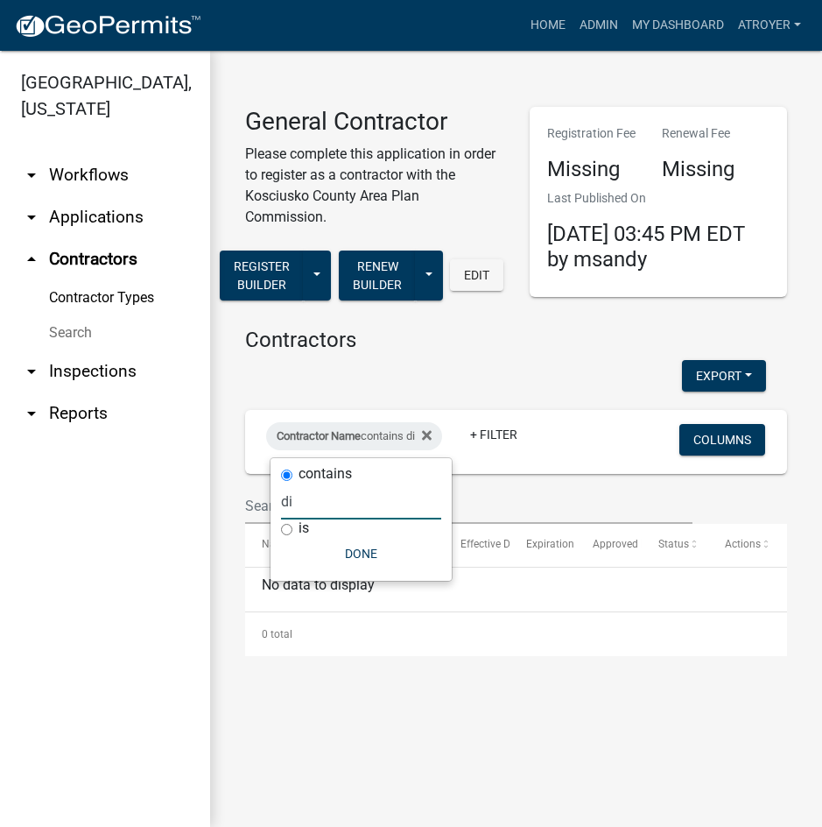
type input "d"
